Goal: Transaction & Acquisition: Purchase product/service

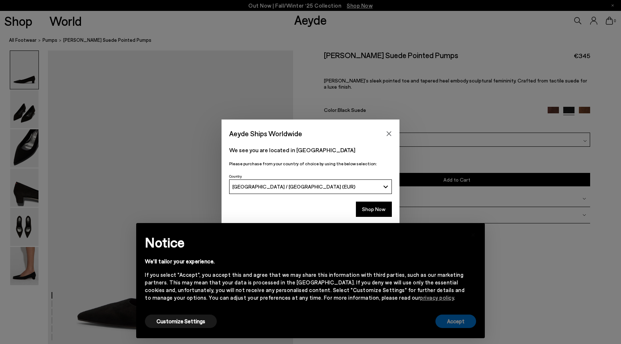
click at [460, 321] on button "Accept" at bounding box center [455, 320] width 41 height 13
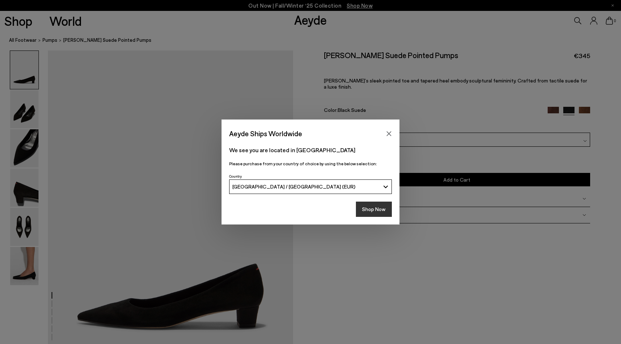
click at [374, 213] on button "Shop Now" at bounding box center [374, 208] width 36 height 15
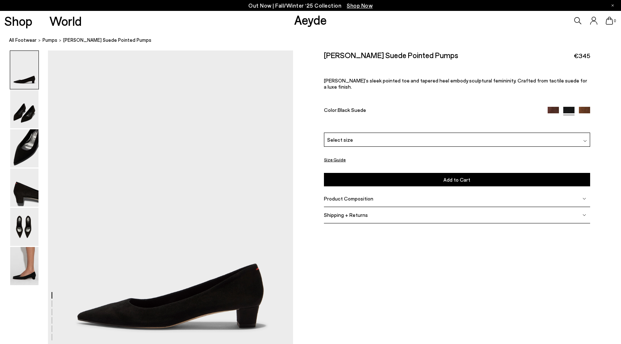
click at [359, 134] on div "Select size" at bounding box center [457, 139] width 266 height 14
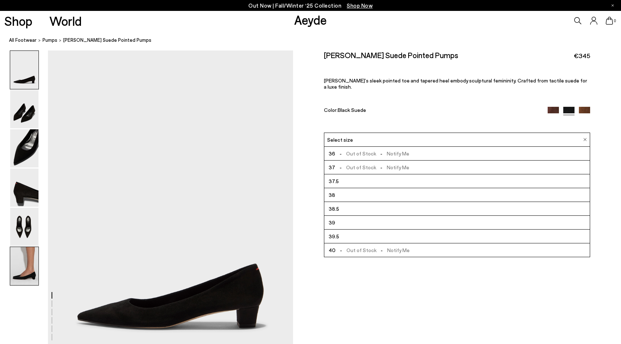
click at [32, 265] on img at bounding box center [24, 266] width 28 height 38
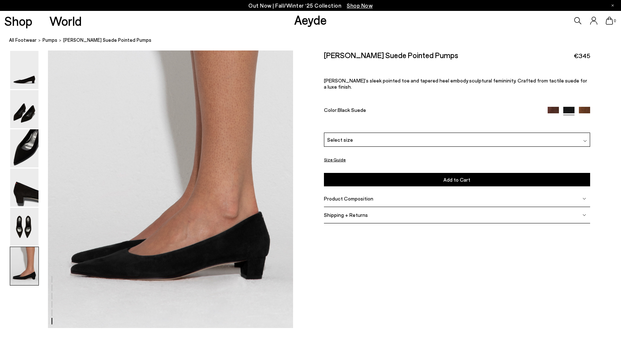
scroll to position [1688, 0]
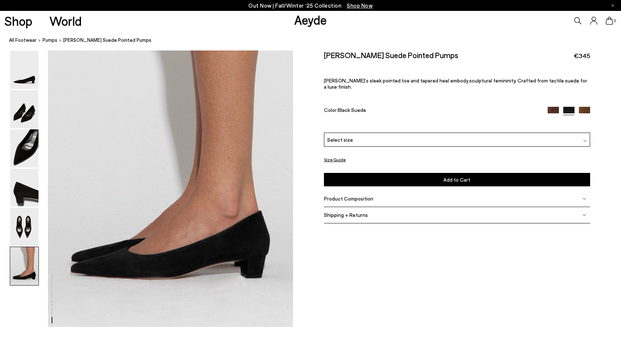
click at [551, 107] on img at bounding box center [552, 112] width 11 height 11
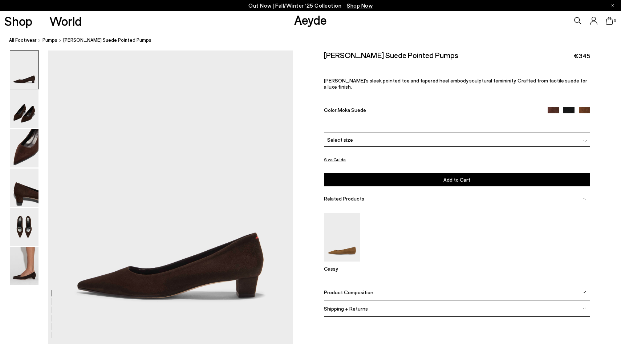
click at [371, 135] on div "Select size" at bounding box center [457, 139] width 266 height 14
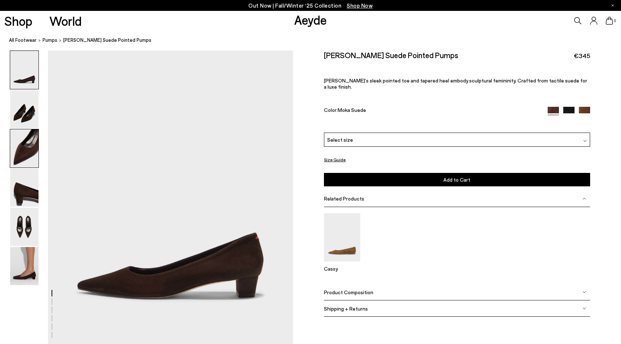
click at [32, 144] on img at bounding box center [24, 148] width 28 height 38
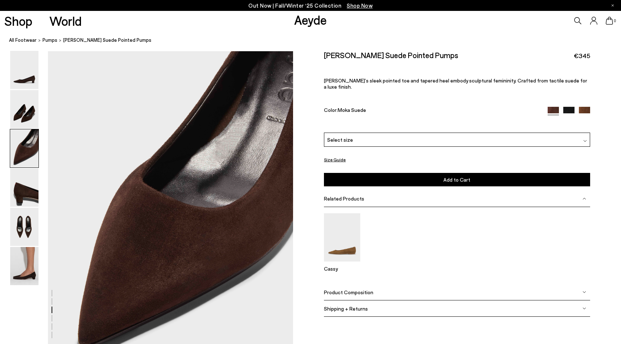
scroll to position [623, 0]
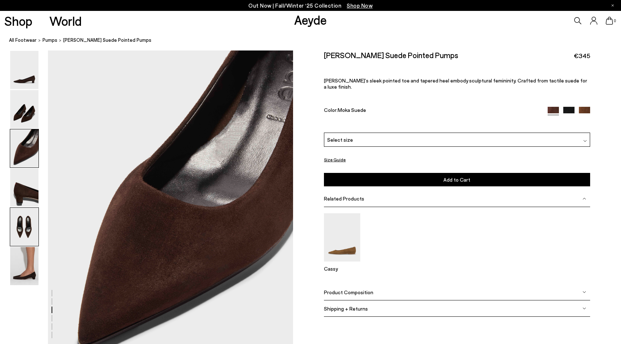
click at [26, 221] on img at bounding box center [24, 227] width 28 height 38
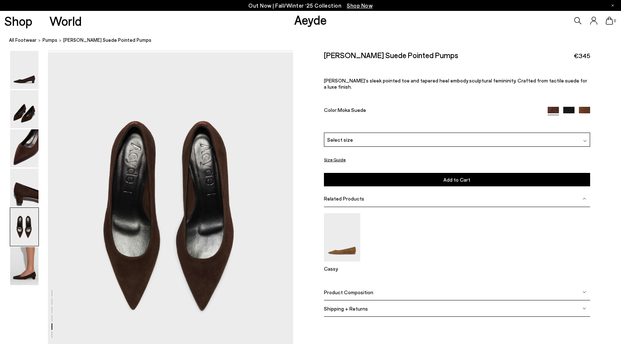
scroll to position [1278, 0]
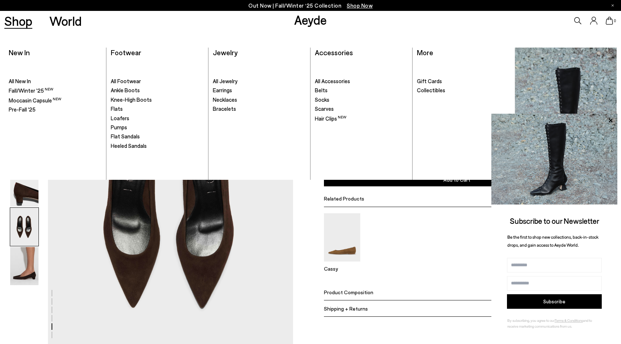
click at [25, 23] on link "Shop" at bounding box center [18, 21] width 28 height 13
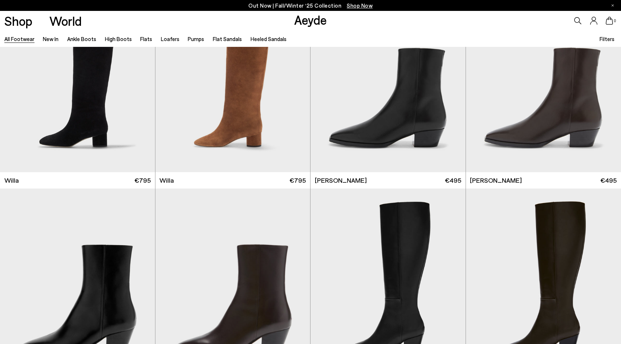
scroll to position [555, 0]
